Goal: Task Accomplishment & Management: Complete application form

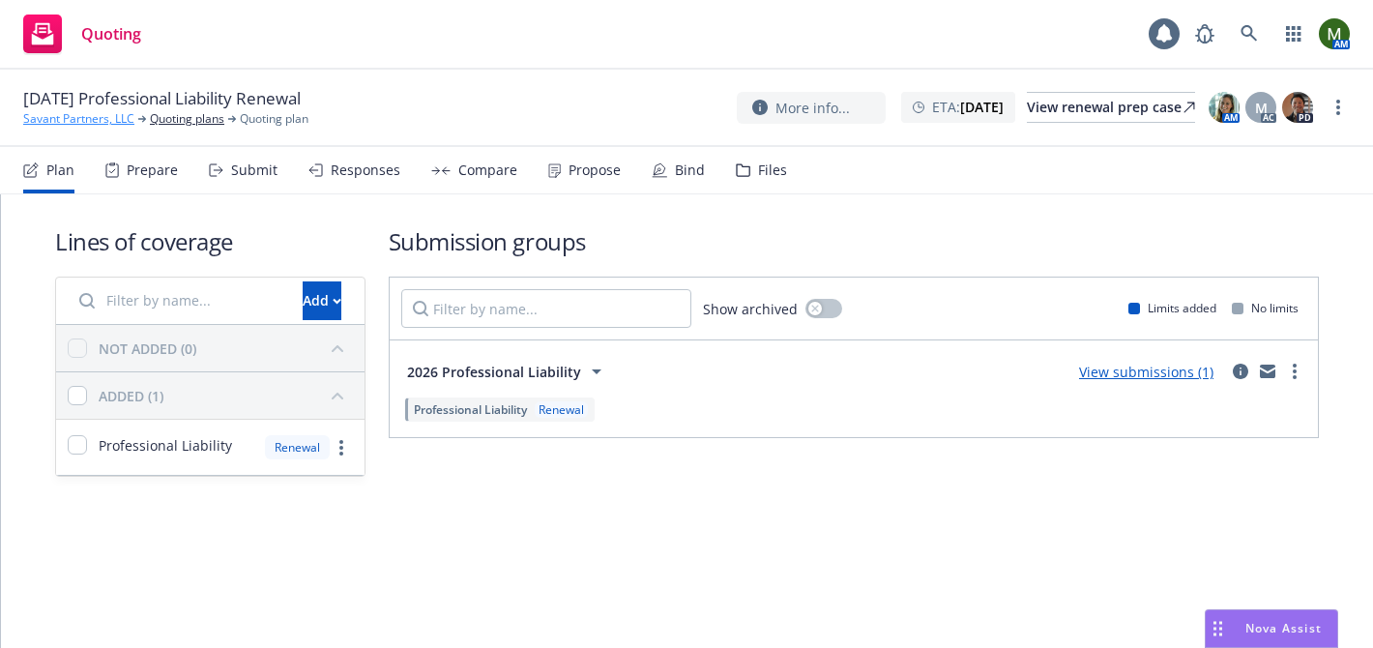
click at [115, 122] on link "Savant Partners, LLC" at bounding box center [78, 118] width 111 height 17
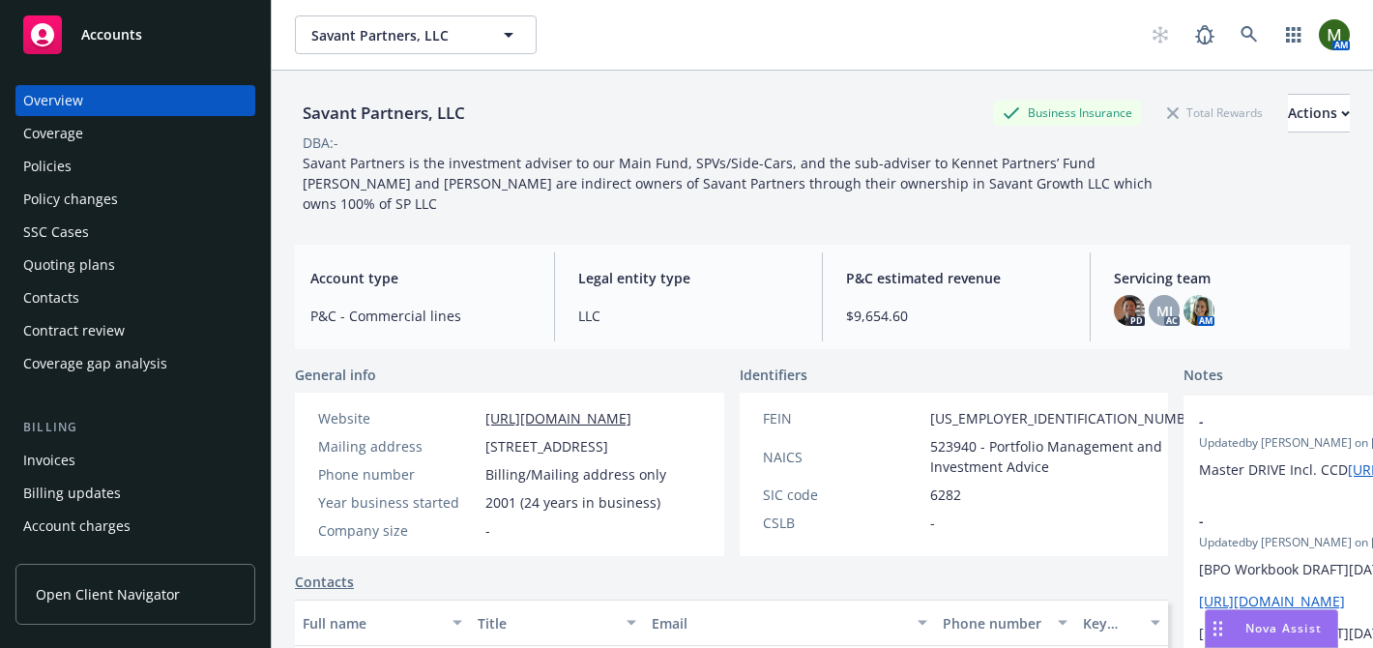
click at [94, 172] on div "Policies" at bounding box center [135, 166] width 224 height 31
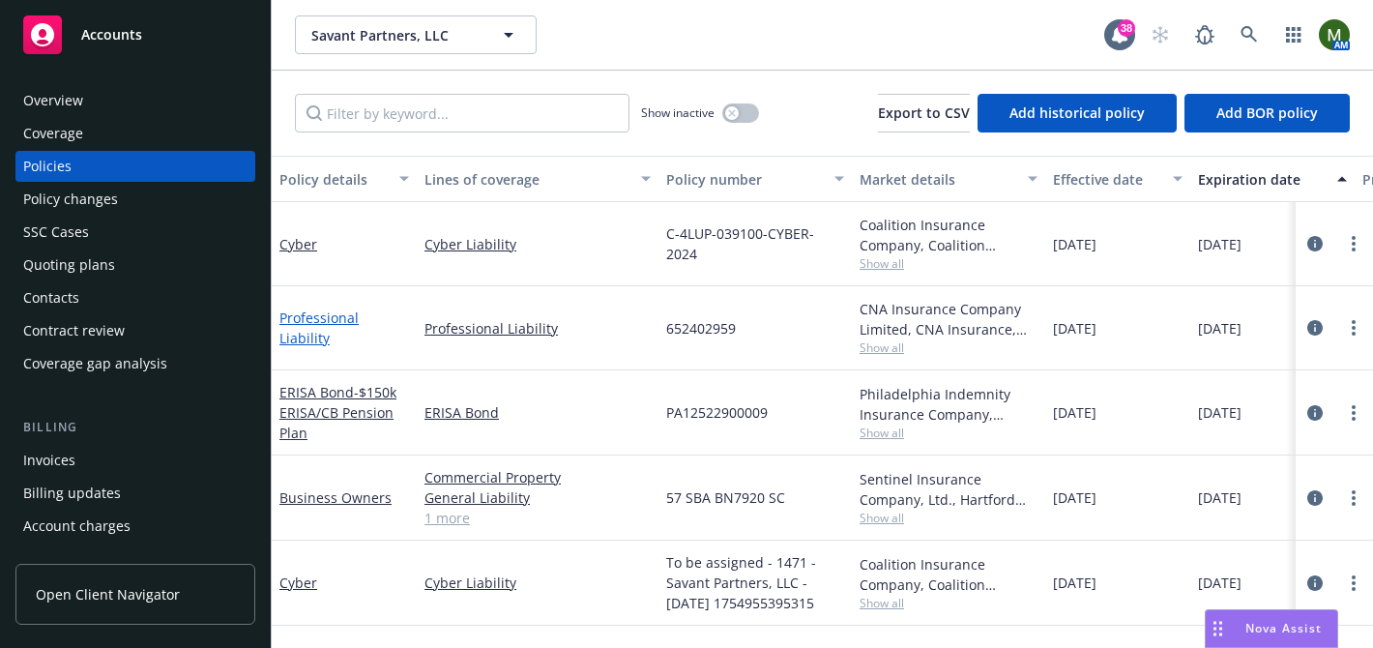
click at [359, 327] on link "Professional Liability" at bounding box center [318, 327] width 79 height 39
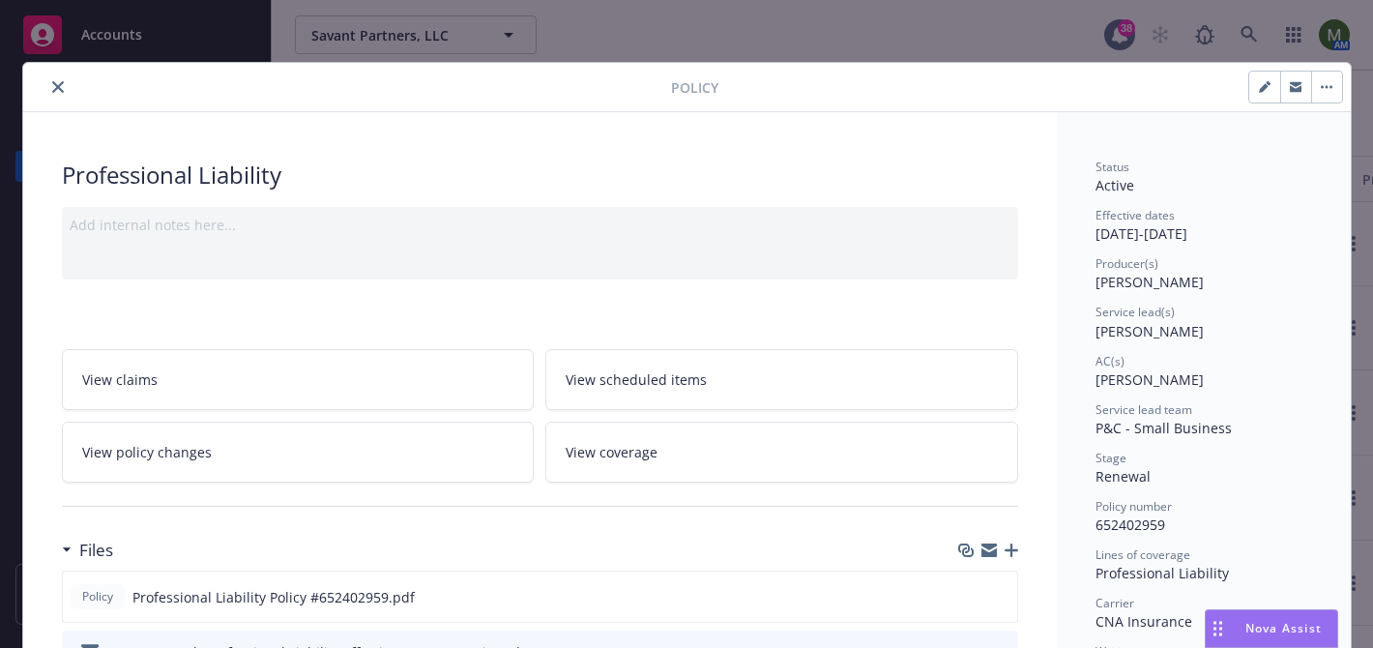
click at [1131, 521] on span "652402959" at bounding box center [1131, 524] width 70 height 18
copy span "652402959"
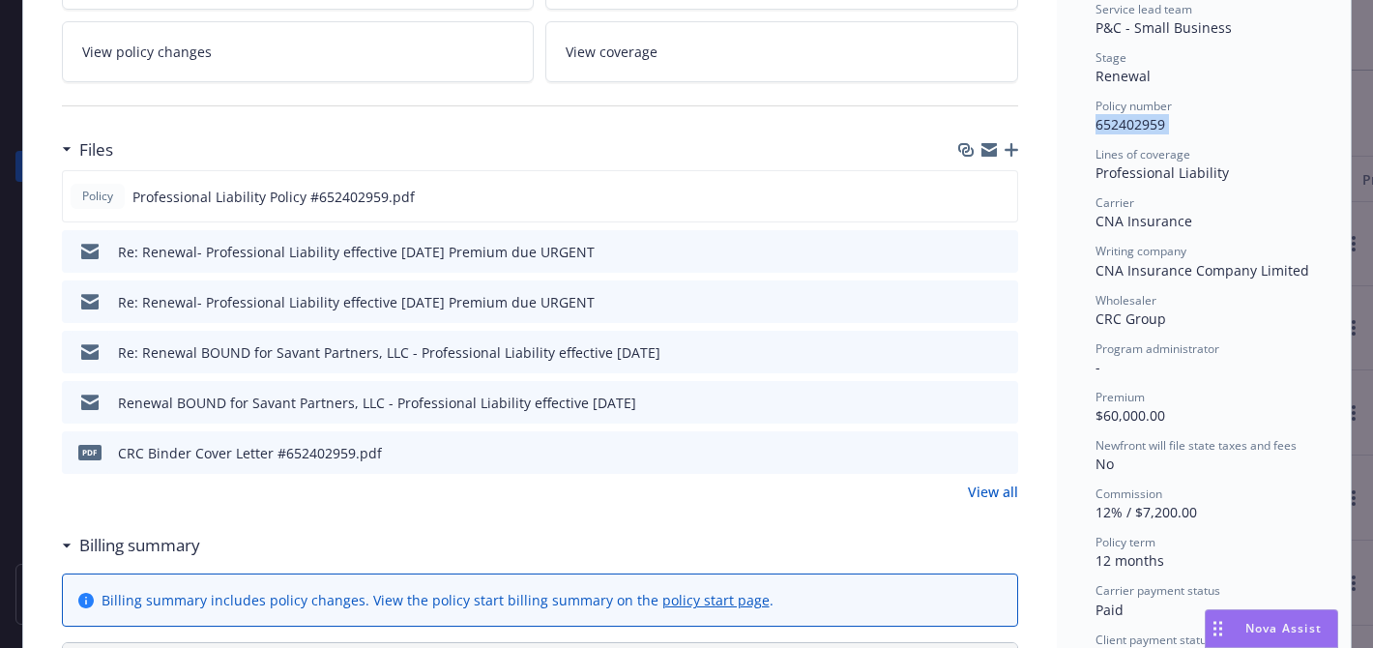
scroll to position [406, 0]
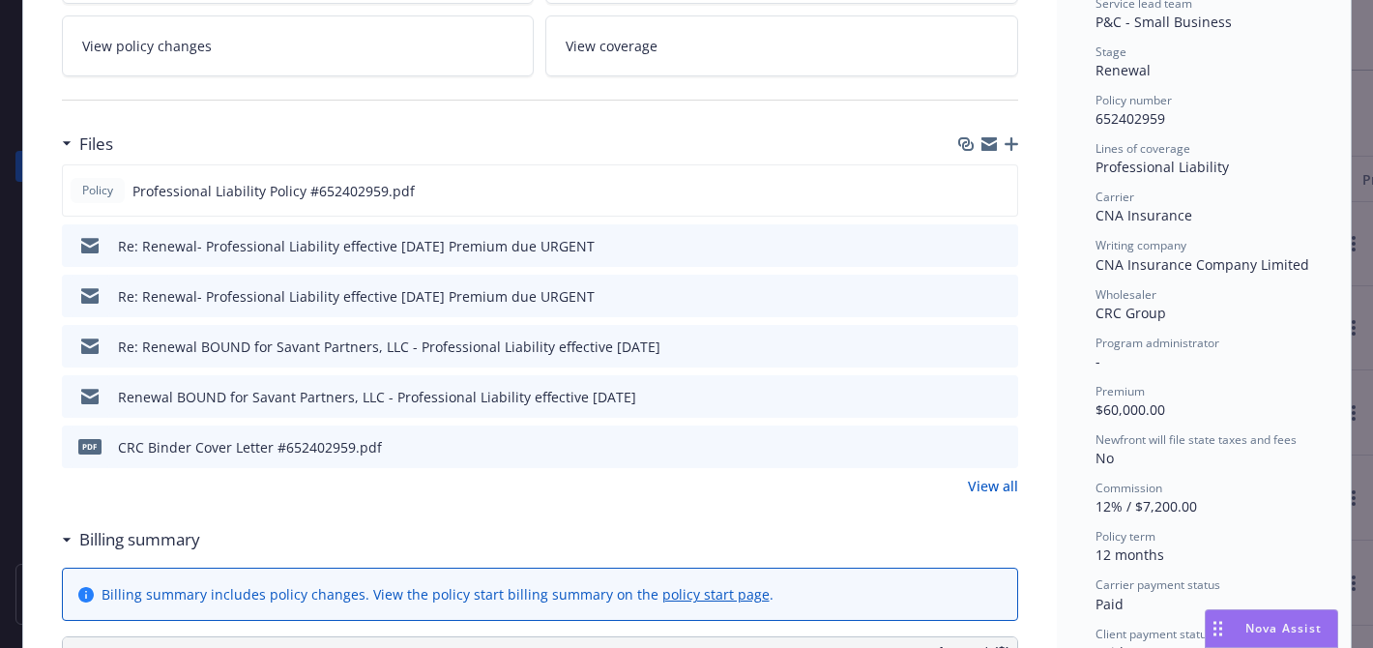
click at [991, 453] on div at bounding box center [986, 447] width 48 height 20
click at [998, 450] on icon "preview file" at bounding box center [999, 446] width 17 height 14
click at [980, 480] on link "View all" at bounding box center [993, 486] width 50 height 20
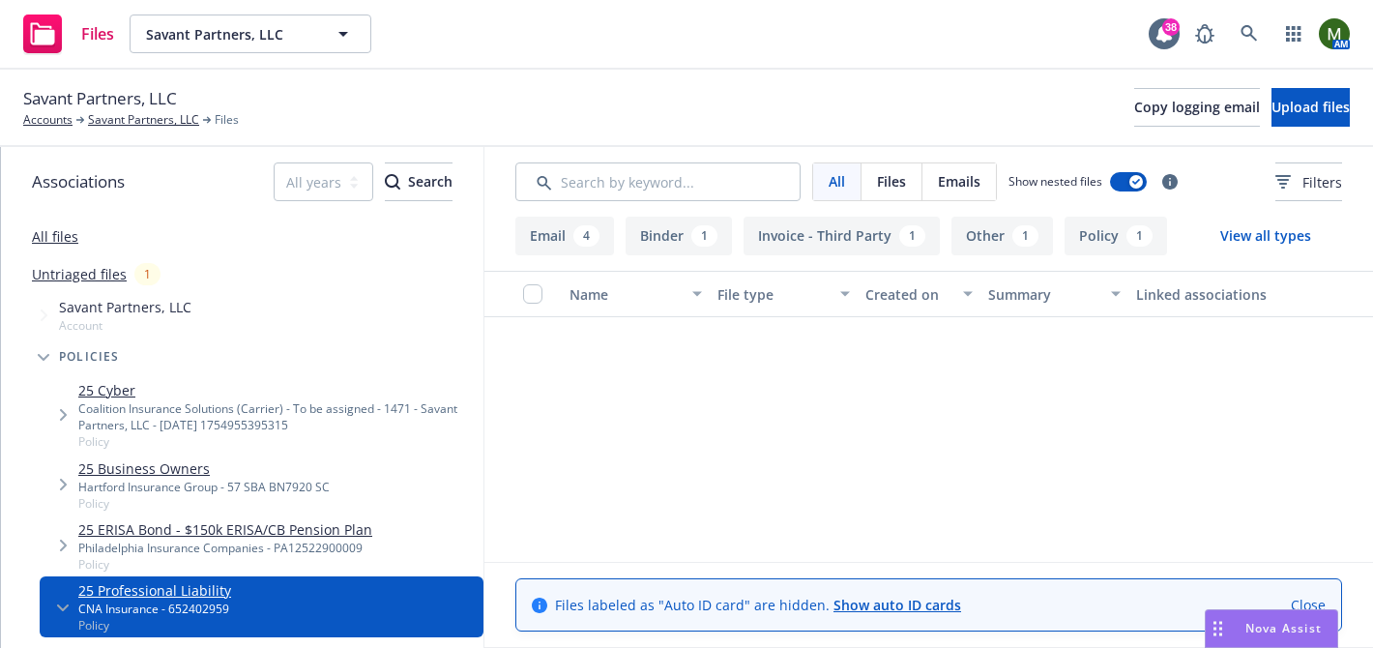
scroll to position [525, 0]
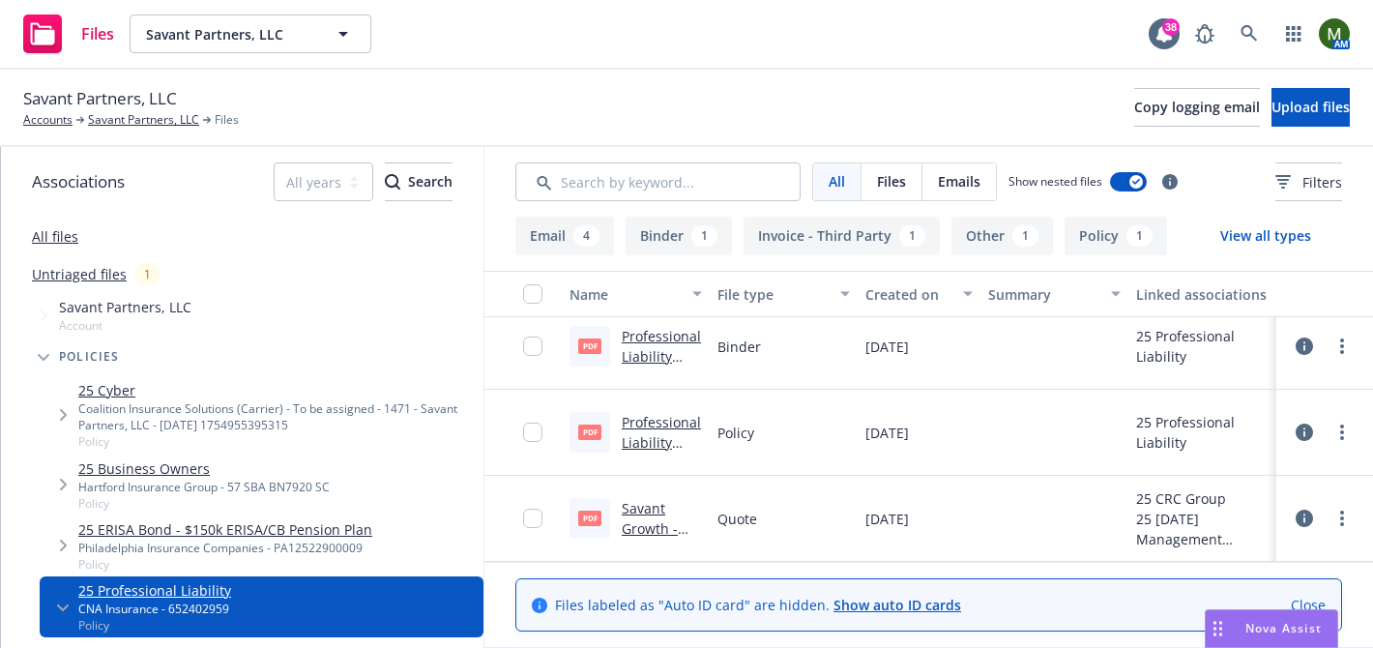
click at [648, 509] on link "Savant Growth - CNA Quote 2025.pdf" at bounding box center [658, 538] width 72 height 79
click at [655, 343] on link "Professional Liability Binder #652402959.pdf" at bounding box center [661, 377] width 79 height 100
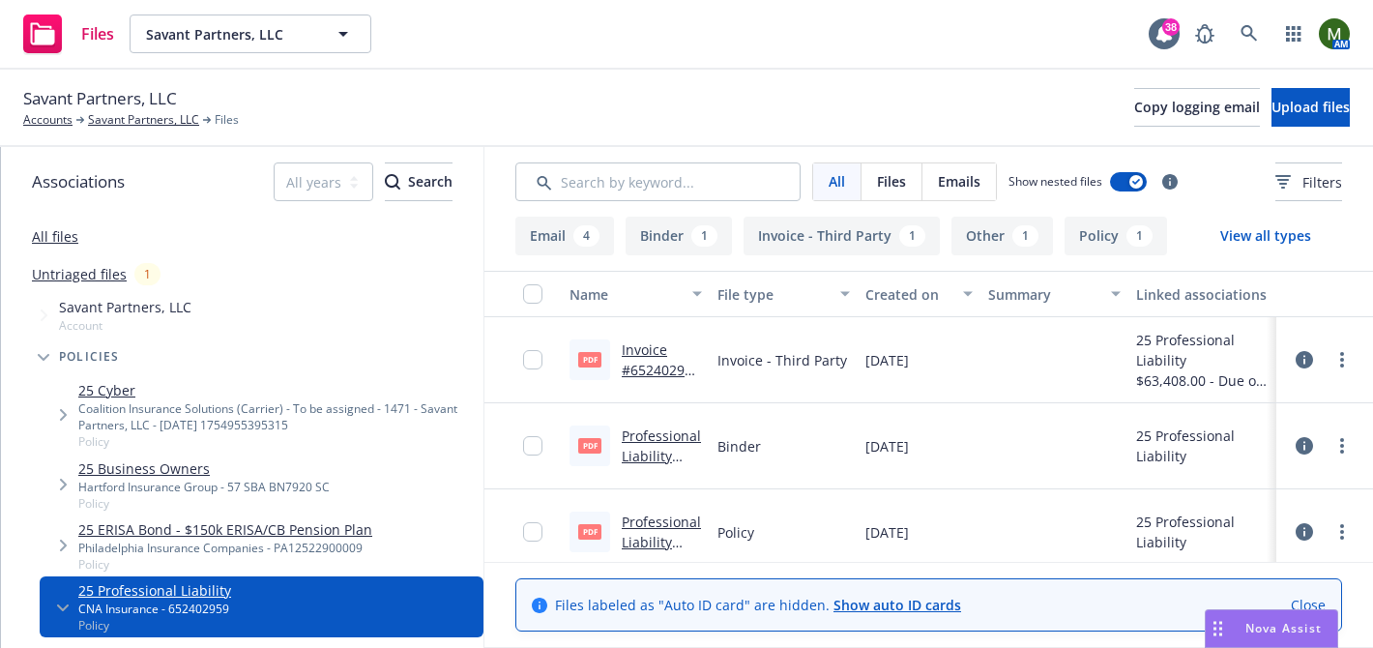
scroll to position [424, 0]
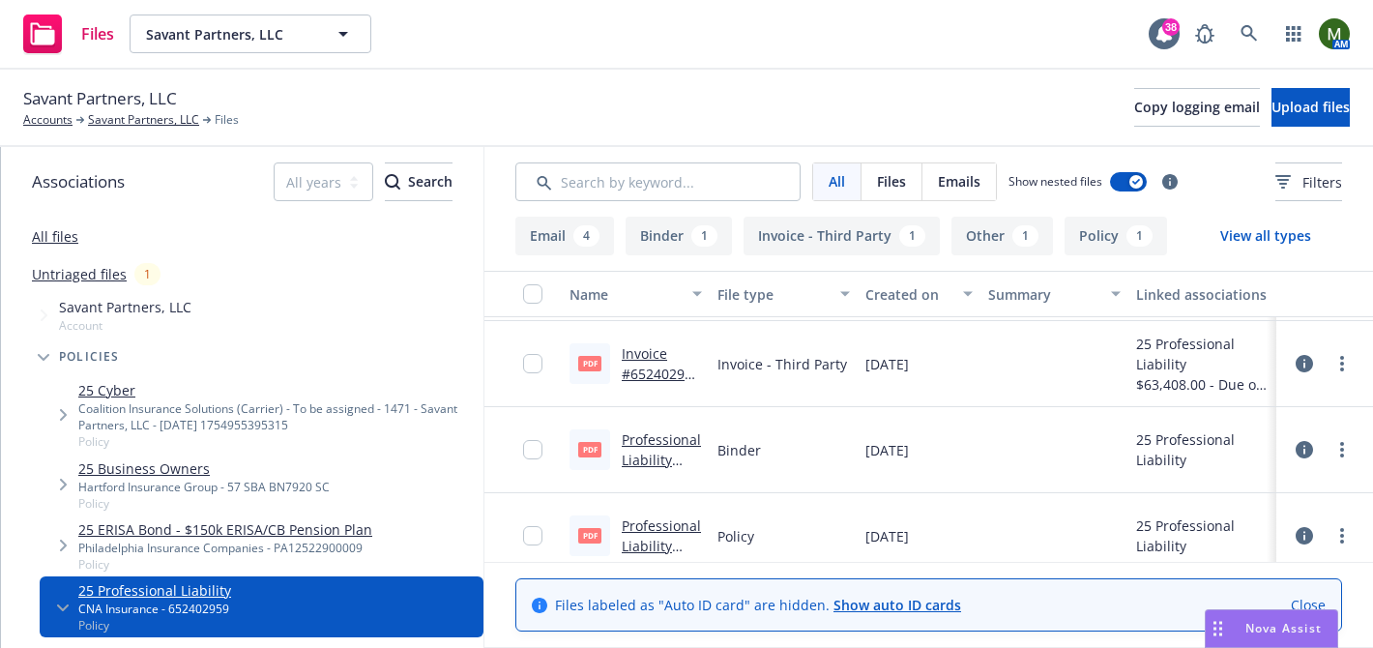
click at [664, 366] on link "Invoice #652402959.pdf" at bounding box center [661, 373] width 78 height 59
click at [165, 118] on link "Savant Partners, LLC" at bounding box center [143, 119] width 111 height 17
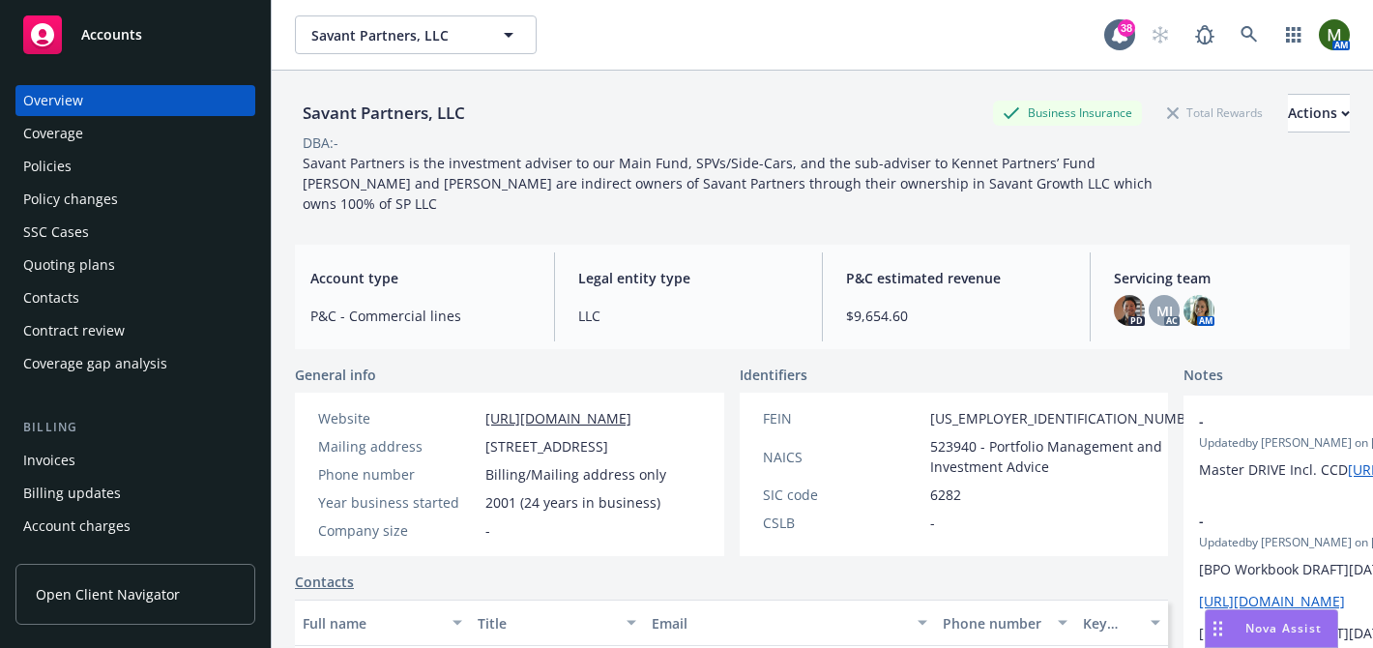
click at [187, 272] on div "Quoting plans" at bounding box center [135, 264] width 224 height 31
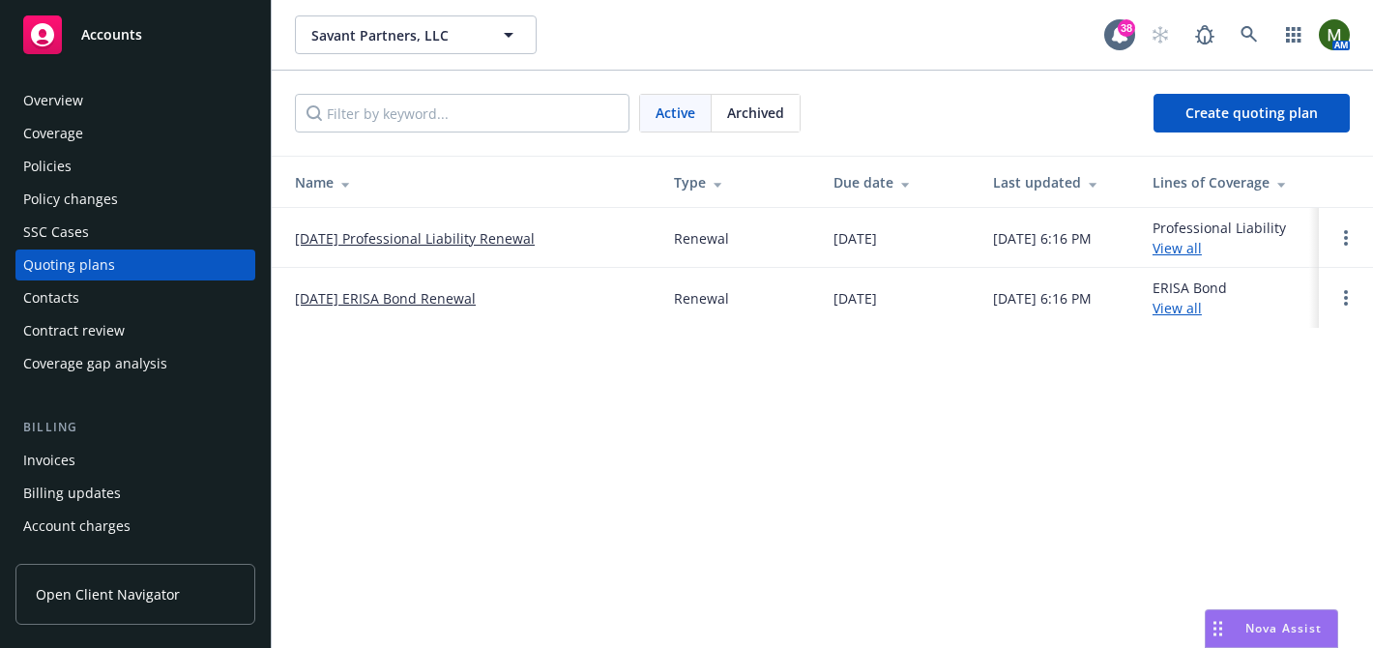
click at [455, 242] on link "[DATE] Professional Liability Renewal" at bounding box center [415, 238] width 240 height 20
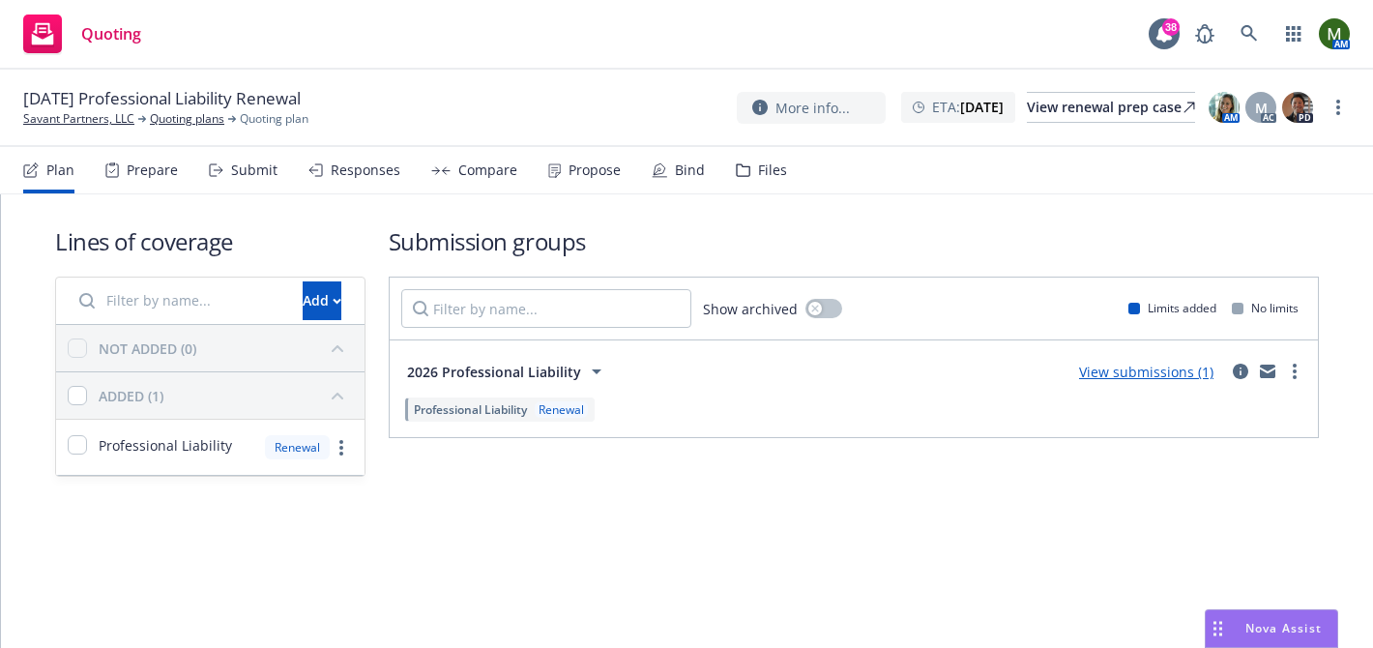
click at [243, 170] on div "Submit" at bounding box center [254, 169] width 46 height 15
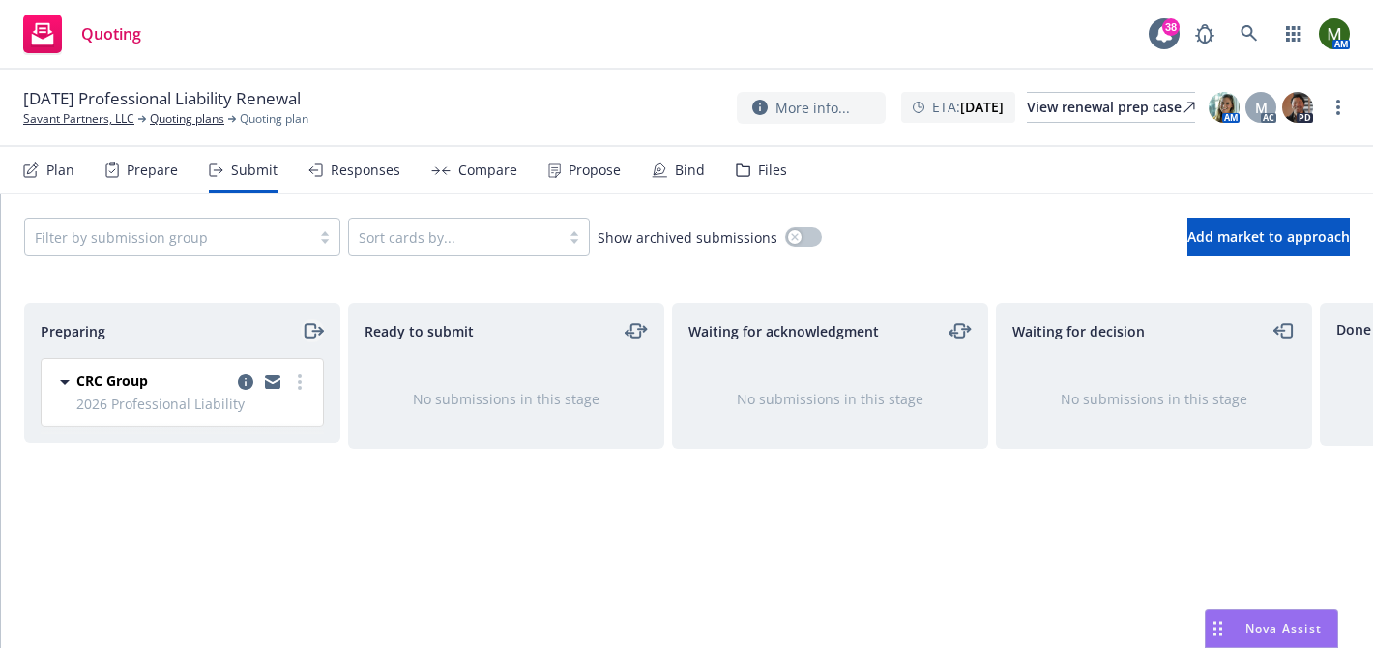
click at [318, 336] on icon "moveRight" at bounding box center [313, 330] width 22 height 23
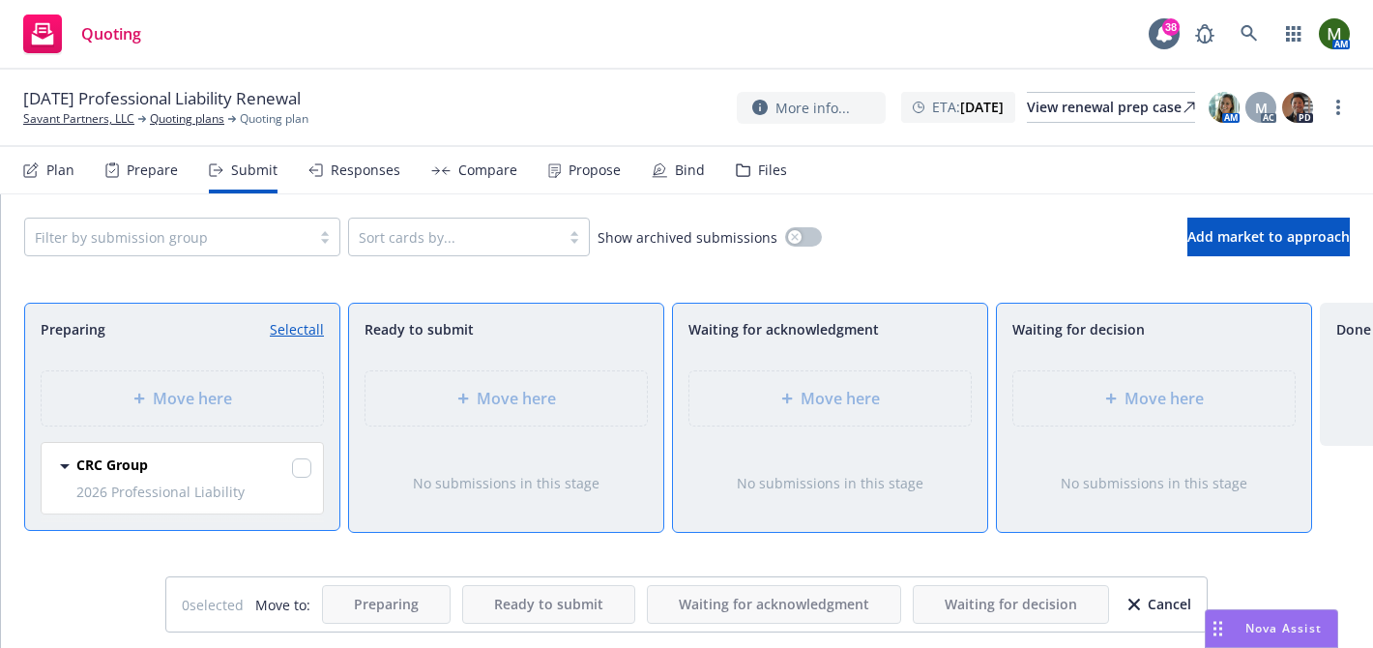
click at [430, 386] on div "Move here" at bounding box center [506, 398] width 314 height 87
click at [318, 326] on link "Select all" at bounding box center [297, 329] width 54 height 20
checkbox input "true"
click at [453, 394] on div "Move here" at bounding box center [506, 398] width 250 height 23
